Goal: Information Seeking & Learning: Learn about a topic

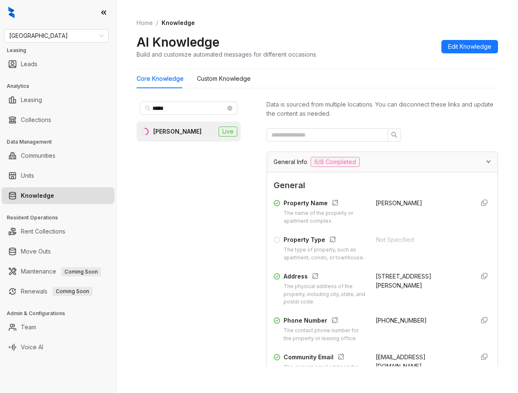
scroll to position [708, 0]
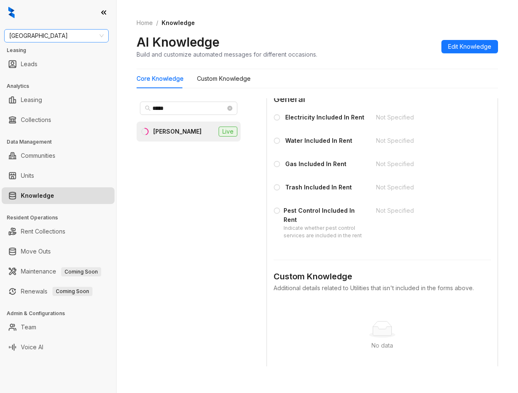
click at [47, 36] on span "Fairfield" at bounding box center [56, 36] width 95 height 12
type input "******"
click at [73, 55] on div "United Apartment Group" at bounding box center [56, 52] width 91 height 9
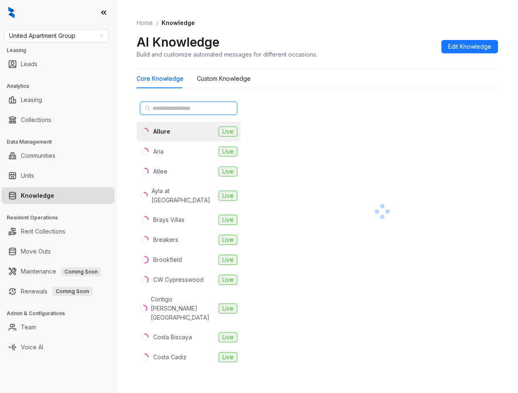
click at [193, 112] on input "text" at bounding box center [188, 108] width 73 height 9
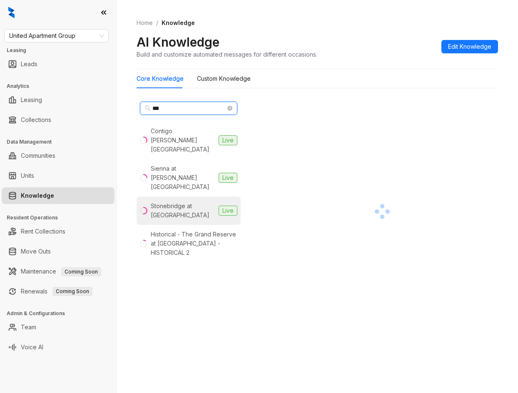
type input "***"
click at [192, 202] on div "Stonebridge at [GEOGRAPHIC_DATA]" at bounding box center [183, 211] width 65 height 18
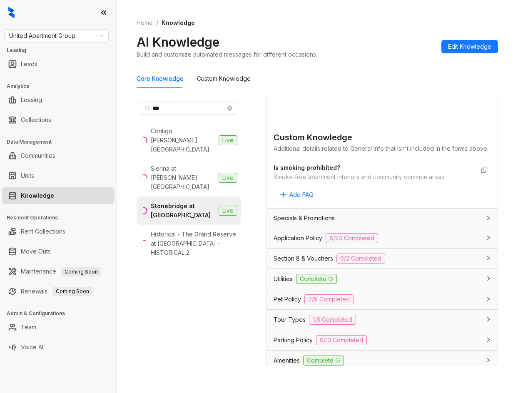
scroll to position [500, 0]
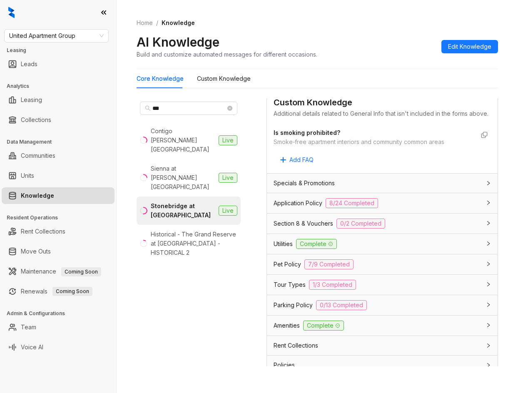
click at [295, 213] on div "Application Policy 8/24 Completed" at bounding box center [382, 203] width 231 height 20
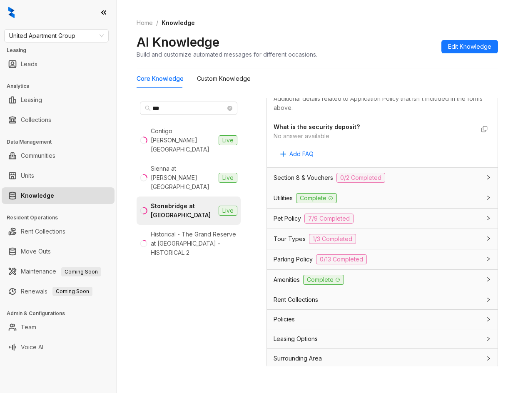
scroll to position [1692, 0]
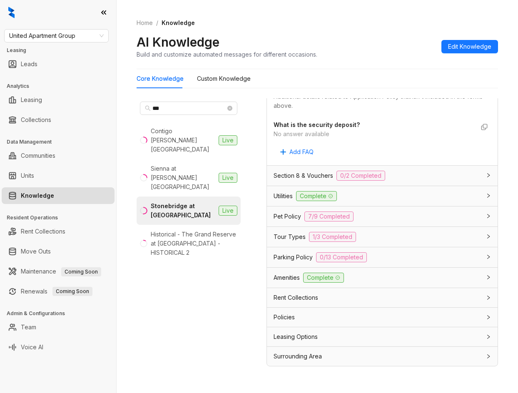
click at [328, 181] on div "Section 8 & Vouchers 0/2 Completed" at bounding box center [377, 176] width 207 height 10
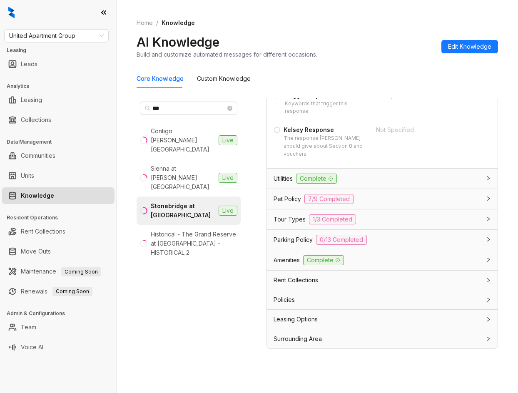
scroll to position [26, 0]
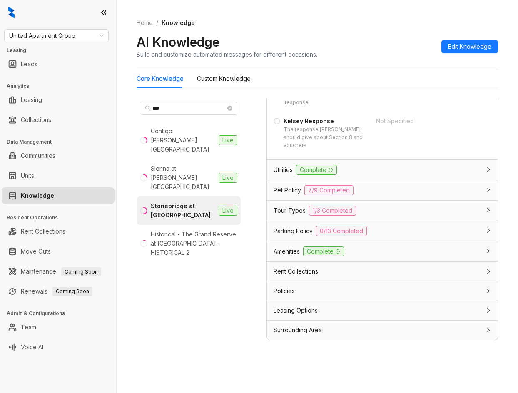
click at [380, 306] on div "Leasing Options" at bounding box center [377, 310] width 207 height 9
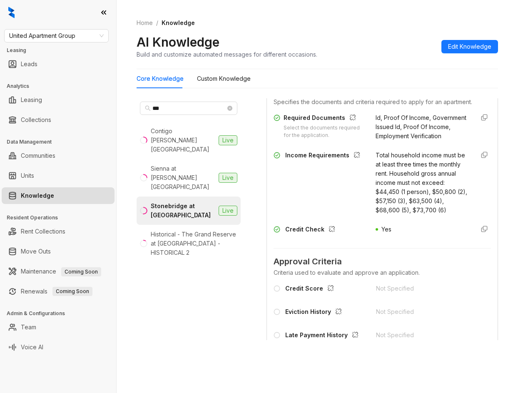
scroll to position [765, 0]
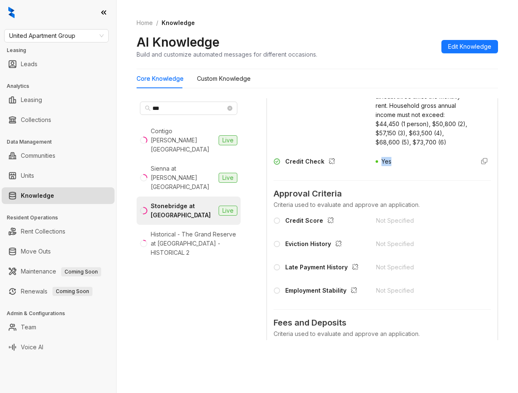
drag, startPoint x: 376, startPoint y: 198, endPoint x: 406, endPoint y: 200, distance: 30.0
click at [406, 170] on div "Yes" at bounding box center [422, 163] width 92 height 13
copy span "Yes"
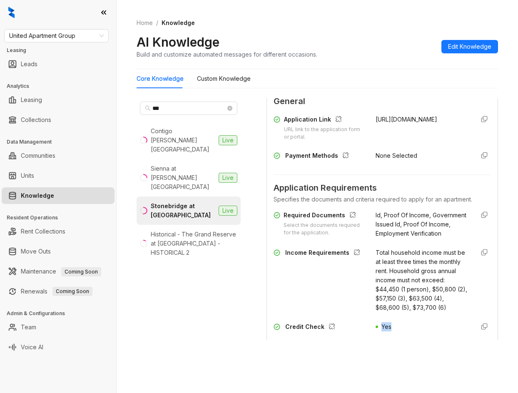
scroll to position [598, 0]
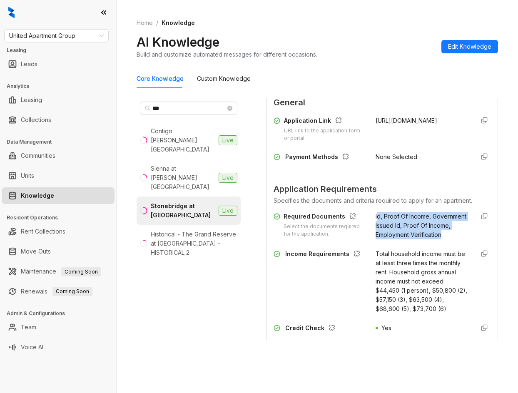
drag, startPoint x: 370, startPoint y: 233, endPoint x: 410, endPoint y: 257, distance: 46.9
click at [410, 240] on div "Id, Proof Of Income, Government Issued Id, Proof Of Income, Employment Verifica…" at bounding box center [422, 225] width 92 height 27
click at [408, 266] on div "Required Documents Select the documents required for the application. Id, Proof…" at bounding box center [382, 275] width 217 height 132
drag, startPoint x: 408, startPoint y: 265, endPoint x: 368, endPoint y: 234, distance: 50.3
click at [368, 234] on div "Required Documents Select the documents required for the application. Id, Proof…" at bounding box center [382, 225] width 217 height 27
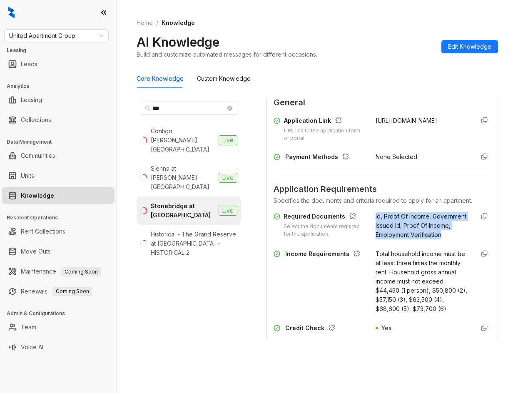
copy span "Id, Proof Of Income, Government Issued Id, Proof Of Income, Employment Verifica…"
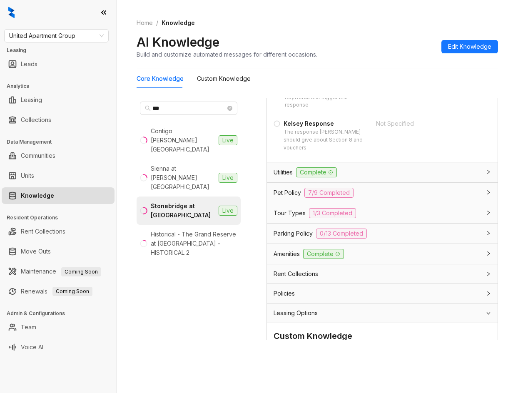
scroll to position [1806, 0]
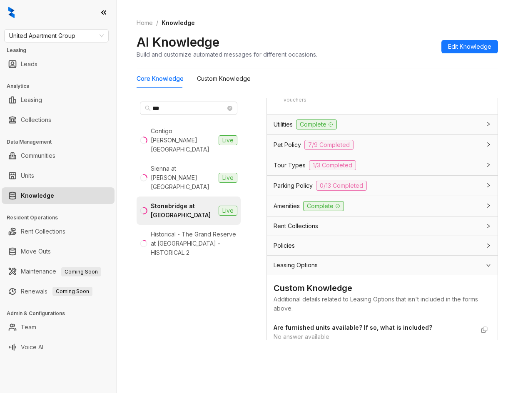
click at [394, 170] on div "Tour Types 1/3 Completed" at bounding box center [377, 165] width 207 height 10
